Goal: Task Accomplishment & Management: Complete application form

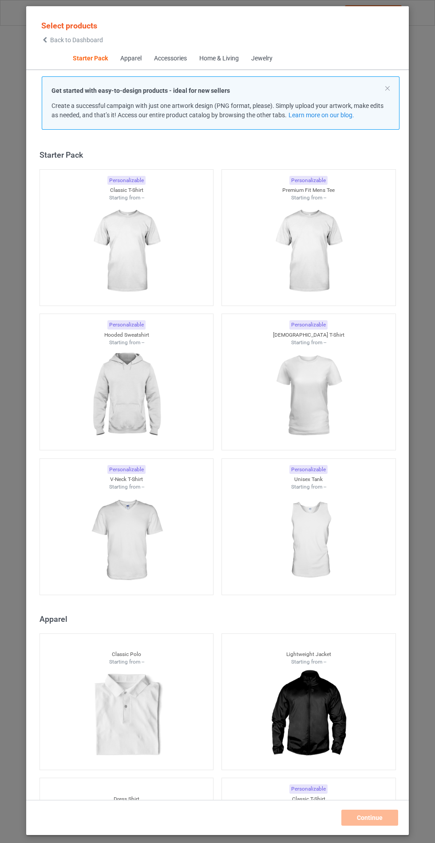
scroll to position [11, 0]
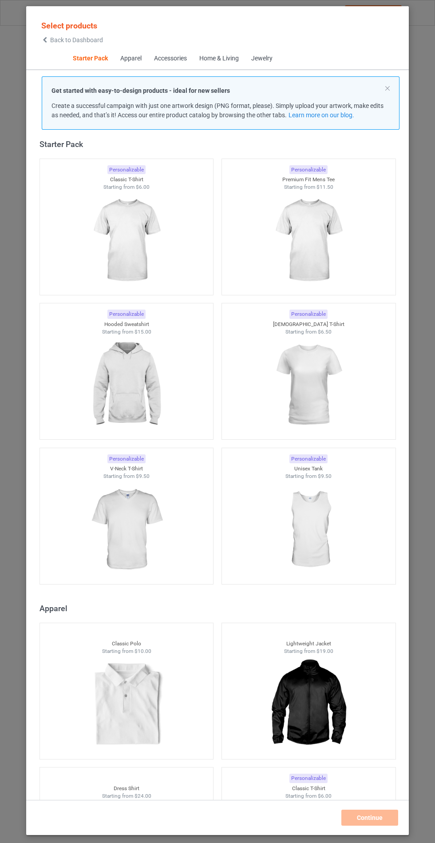
click at [156, 370] on img at bounding box center [127, 385] width 80 height 100
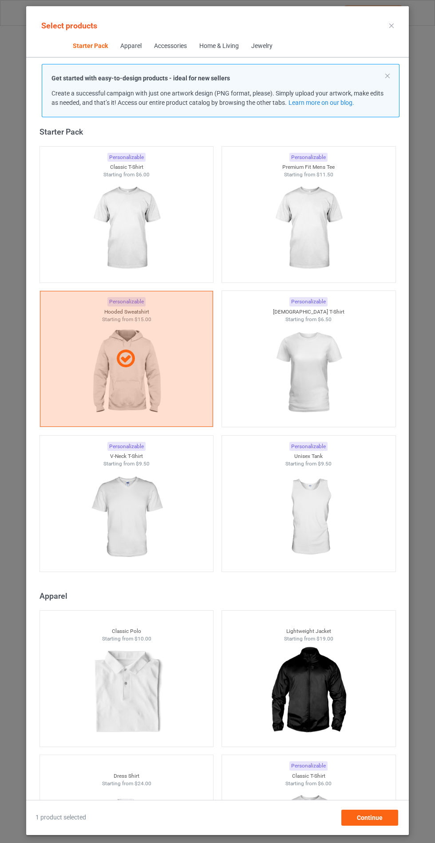
scroll to position [52, 0]
click at [391, 822] on div "Continue" at bounding box center [370, 818] width 57 height 16
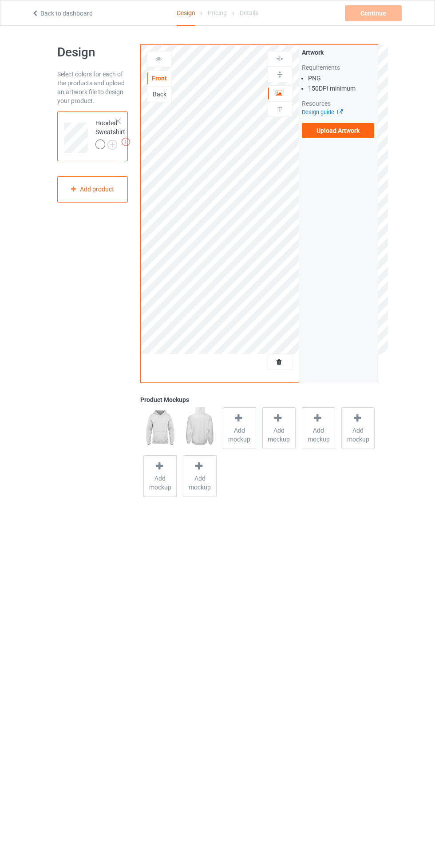
click at [239, 418] on icon at bounding box center [238, 418] width 11 height 9
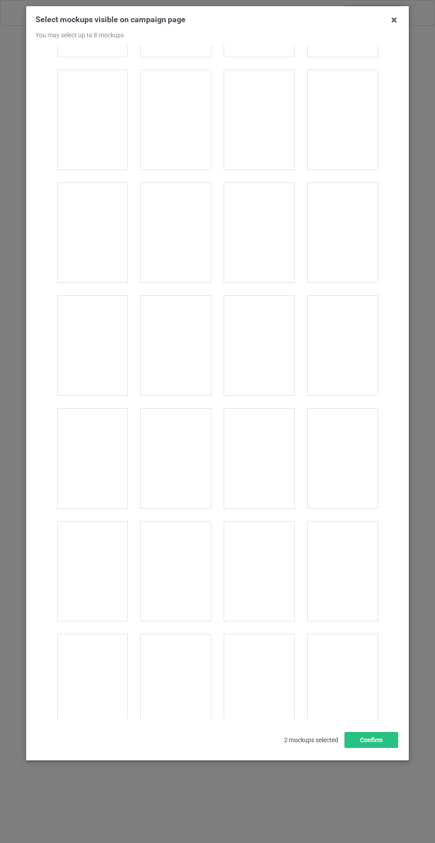
scroll to position [7172, 0]
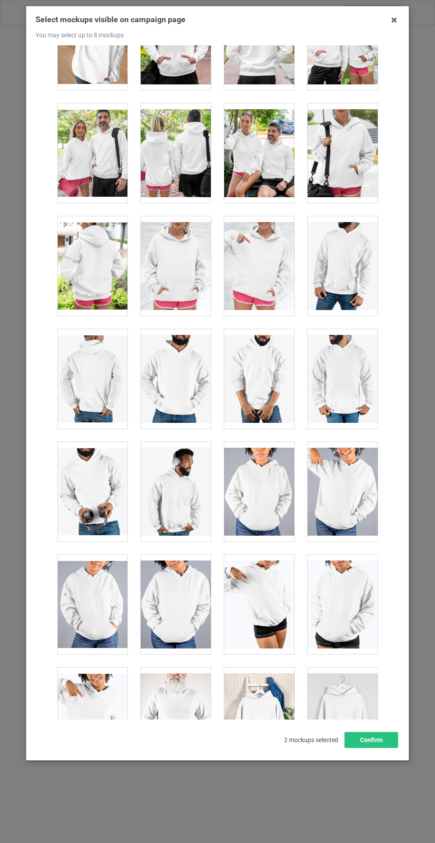
click at [206, 263] on div at bounding box center [176, 266] width 70 height 100
click at [371, 748] on button "Confirm" at bounding box center [372, 740] width 54 height 16
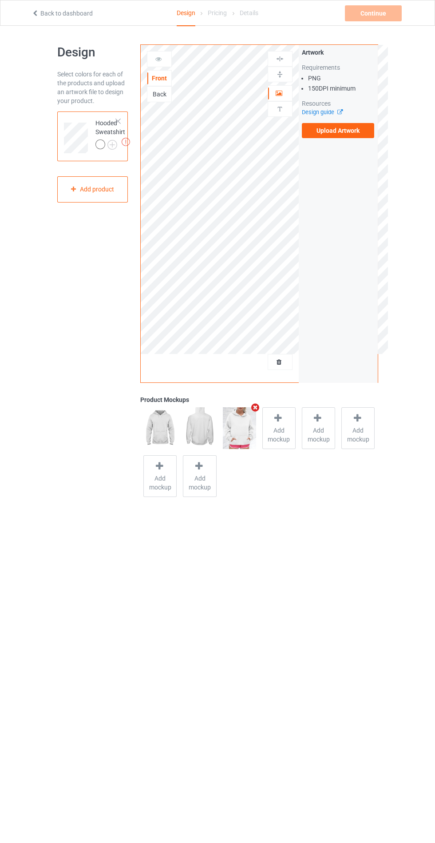
click at [347, 131] on label "Upload Artwork" at bounding box center [338, 130] width 73 height 15
click at [0, 0] on input "Upload Artwork" at bounding box center [0, 0] width 0 height 0
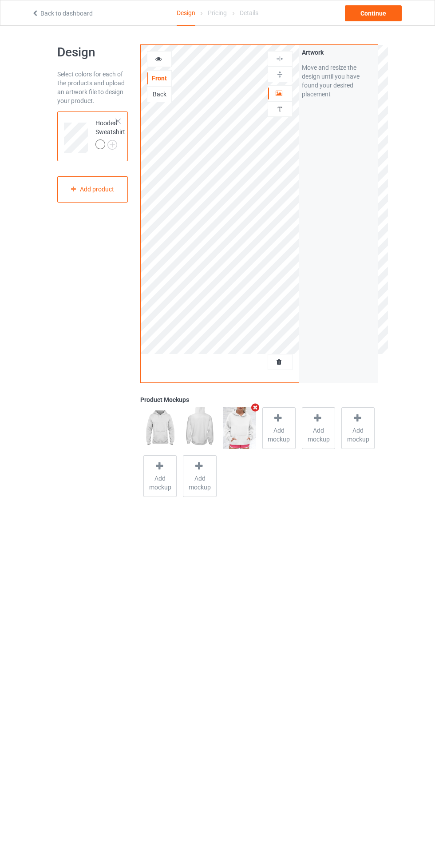
click at [0, 0] on img at bounding box center [0, 0] width 0 height 0
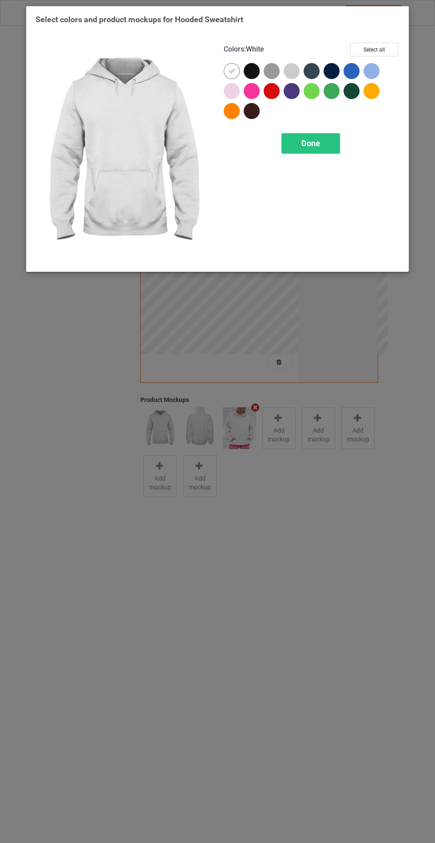
click at [429, 664] on div "Select colors and product mockups for Hooded Sweatshirt Colors : White Select a…" at bounding box center [217, 421] width 435 height 843
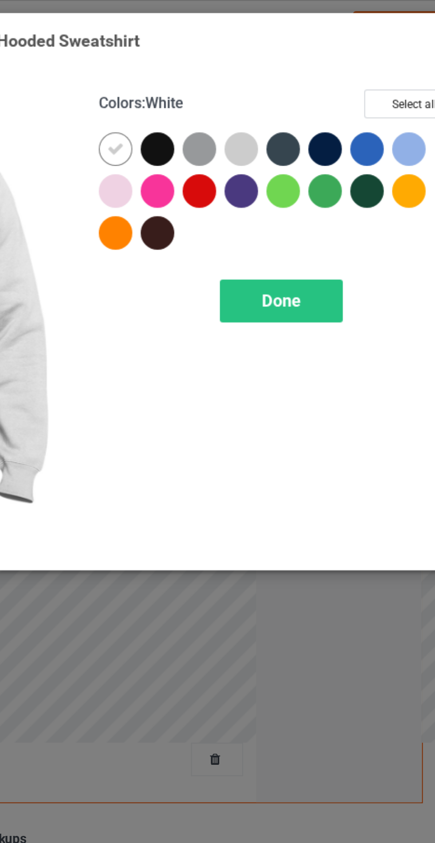
click at [256, 70] on div at bounding box center [252, 71] width 16 height 16
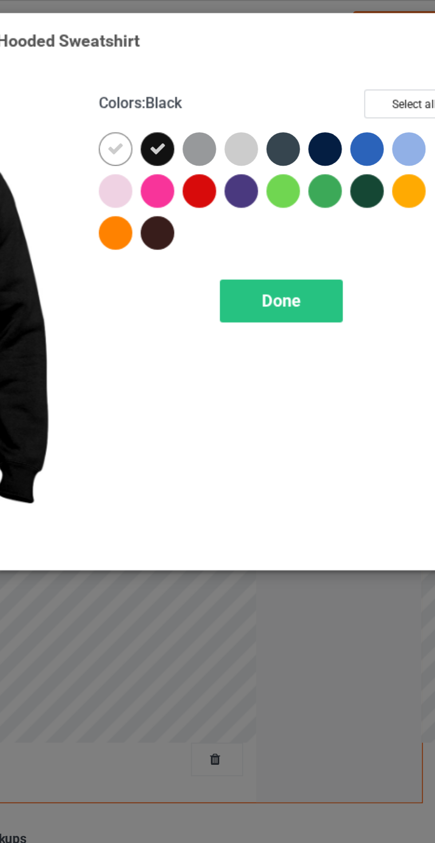
click at [275, 74] on div at bounding box center [272, 71] width 16 height 16
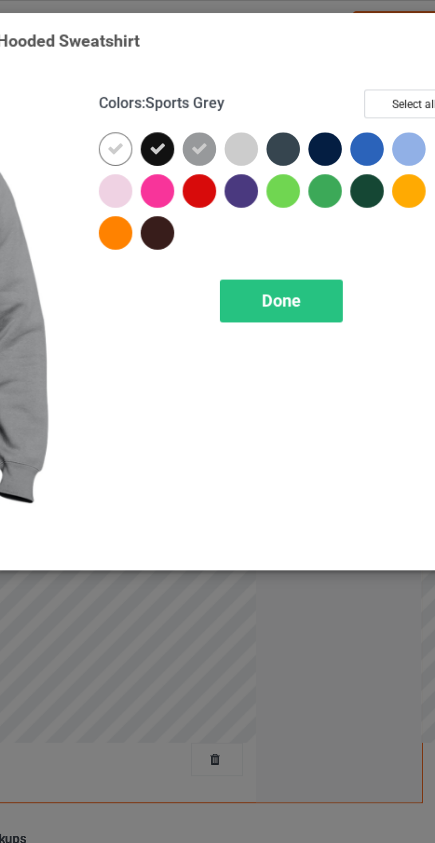
click at [253, 115] on div at bounding box center [252, 111] width 16 height 16
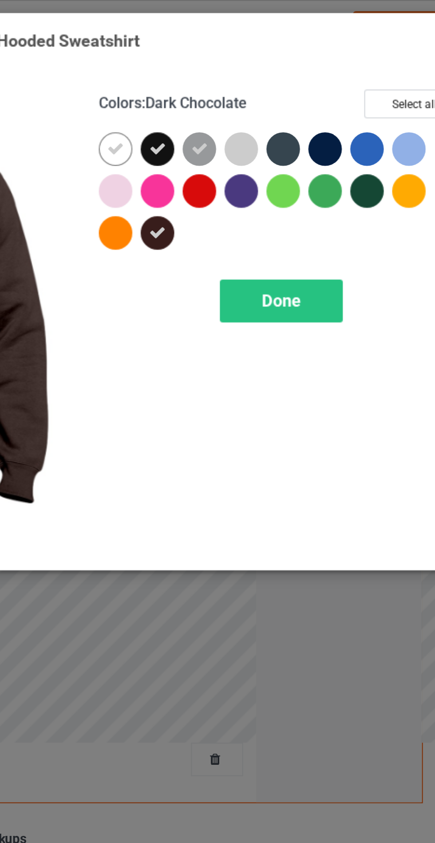
click at [333, 70] on div at bounding box center [332, 71] width 16 height 16
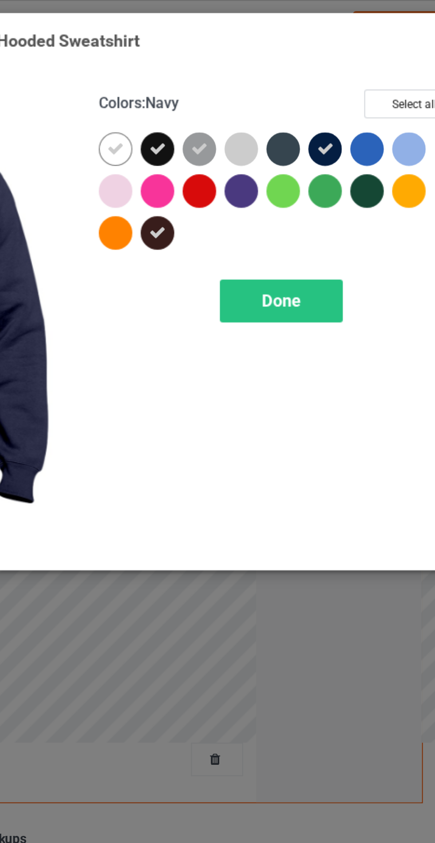
click at [290, 90] on div at bounding box center [292, 91] width 16 height 16
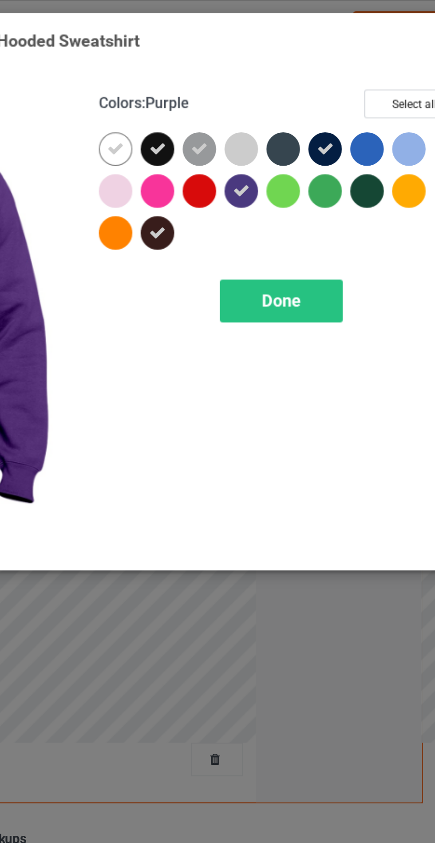
click at [352, 72] on div at bounding box center [352, 71] width 16 height 16
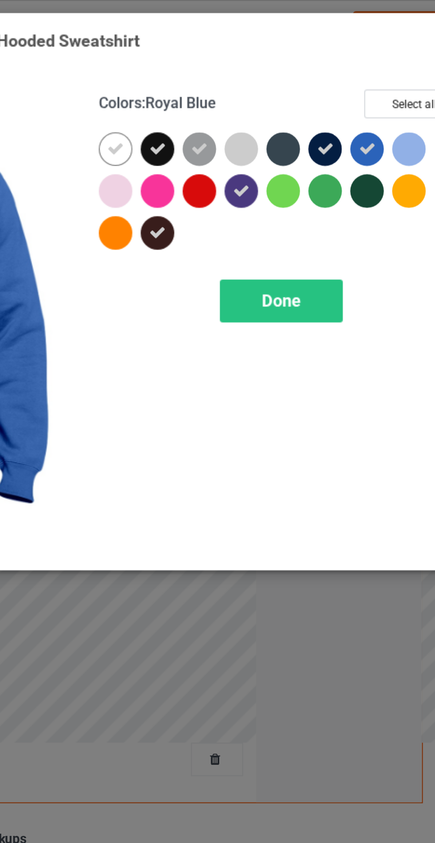
click at [315, 146] on span "Done" at bounding box center [311, 143] width 19 height 9
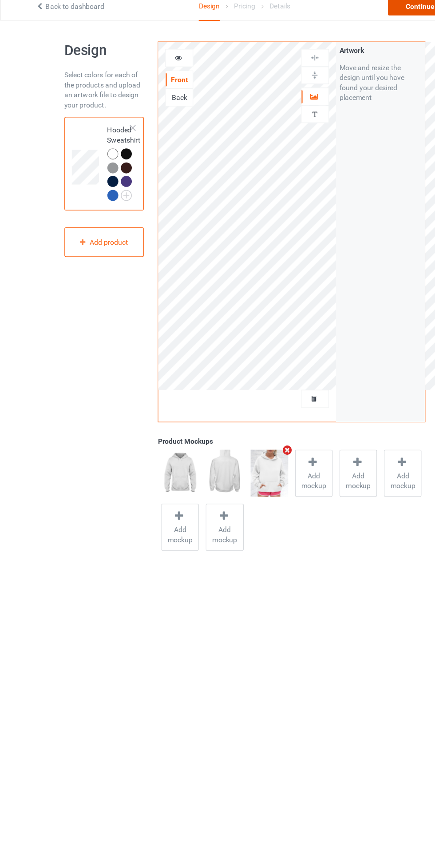
click at [368, 20] on div "Continue" at bounding box center [373, 13] width 57 height 16
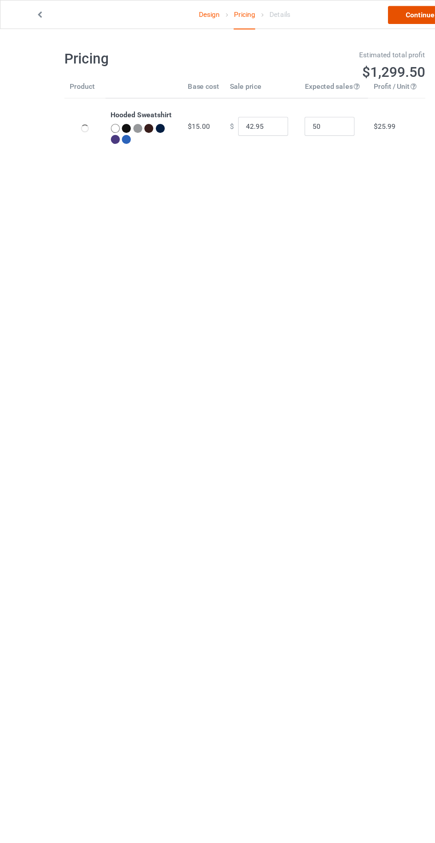
click at [370, 18] on link "Continue" at bounding box center [373, 13] width 57 height 16
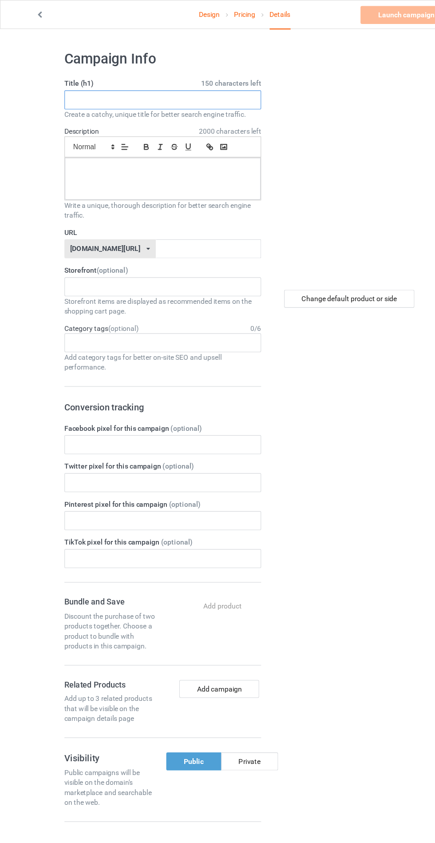
click at [175, 88] on input "text" at bounding box center [144, 88] width 175 height 17
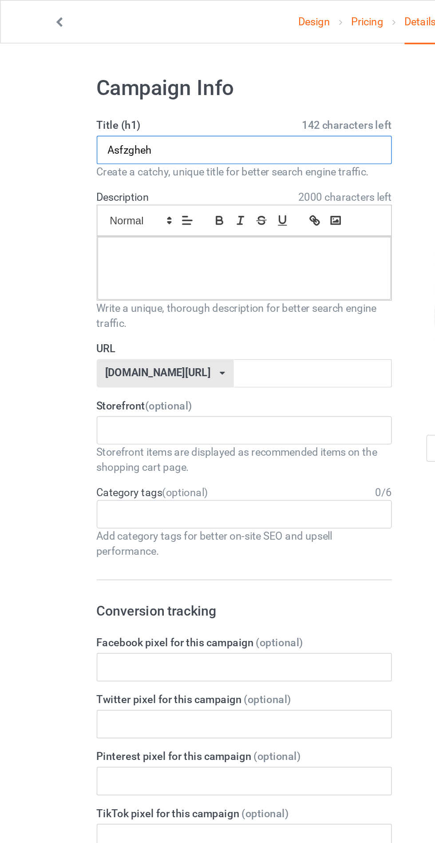
type input "Asfzgheh"
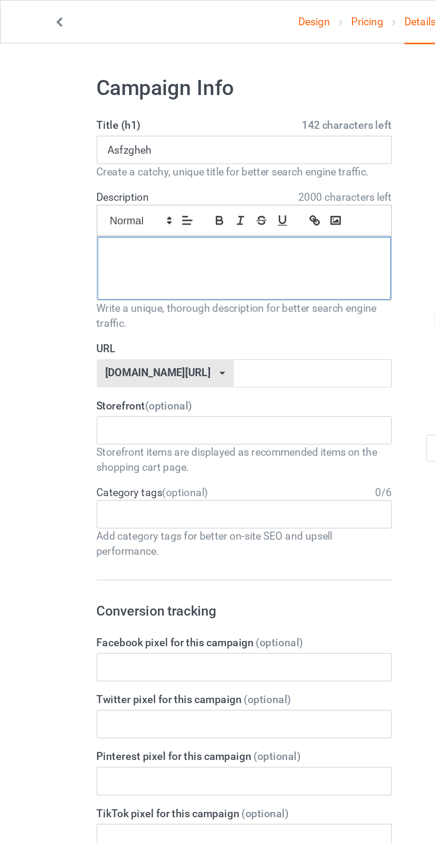
click at [130, 163] on div at bounding box center [145, 158] width 174 height 37
click at [157, 222] on input "text" at bounding box center [186, 221] width 94 height 17
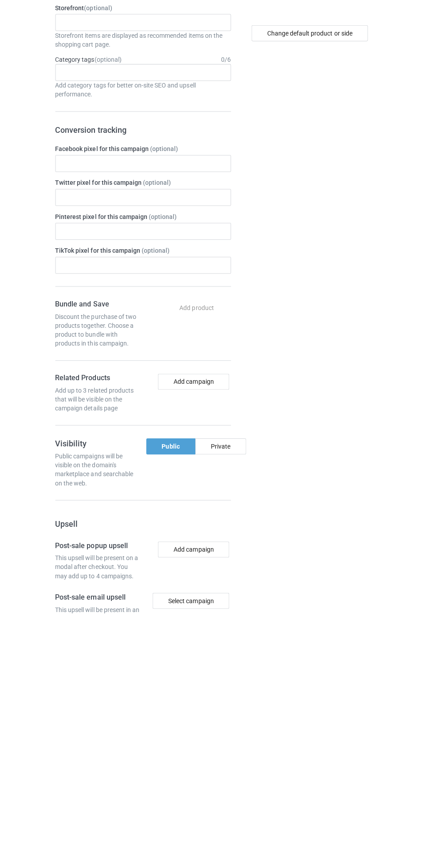
type input "Hrgrhrhhr"
click at [236, 682] on div "Private" at bounding box center [222, 677] width 51 height 16
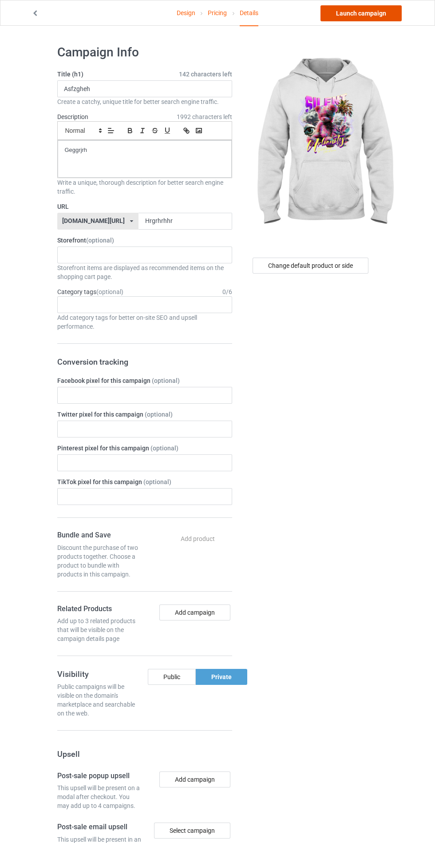
click at [379, 21] on link "Launch campaign" at bounding box center [361, 13] width 81 height 16
